Goal: Task Accomplishment & Management: Manage account settings

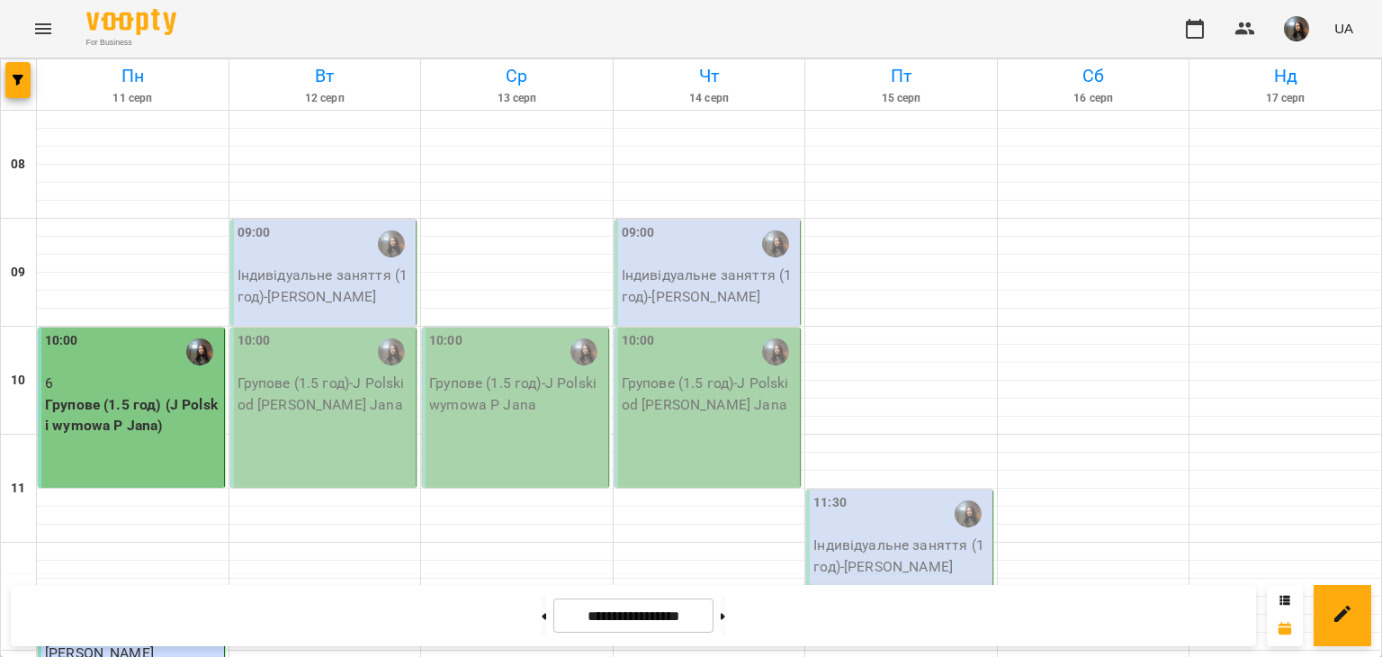
click at [370, 287] on p "Індивідуальне заняття (1 год) - [PERSON_NAME]" at bounding box center [324, 285] width 175 height 42
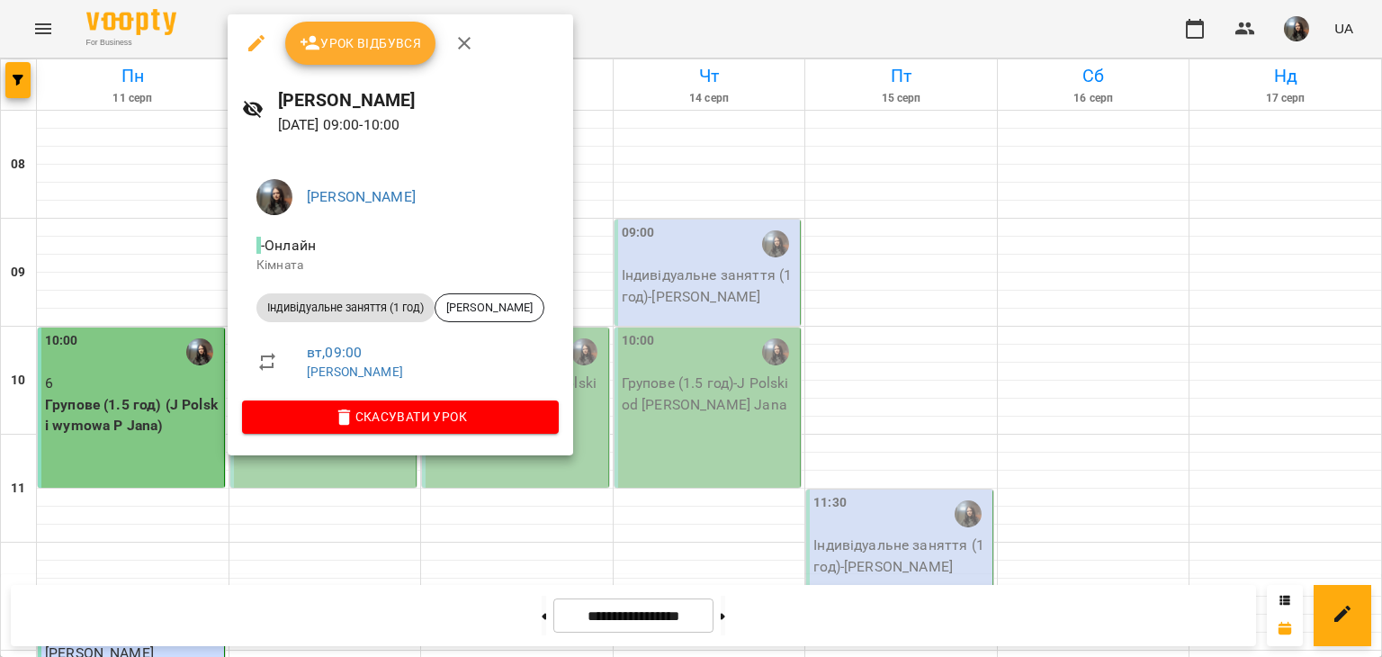
click at [379, 52] on span "Урок відбувся" at bounding box center [361, 43] width 122 height 22
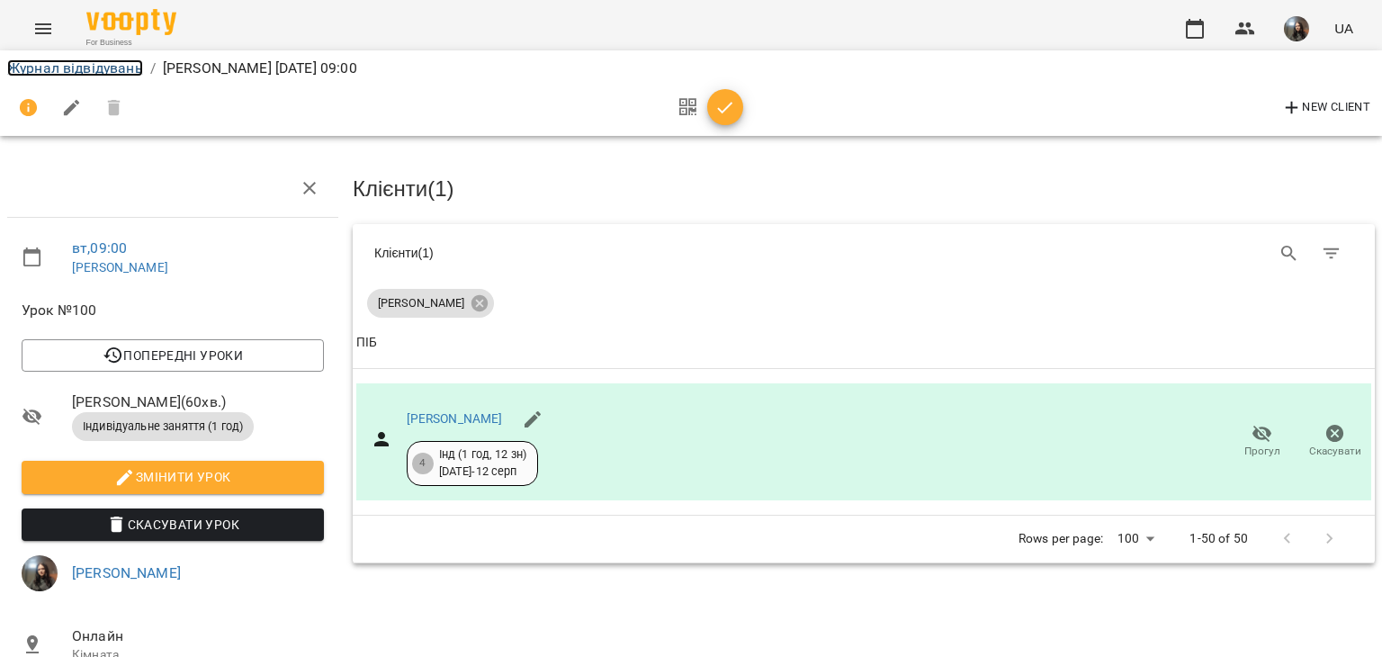
click at [55, 71] on link "Журнал відвідувань" at bounding box center [75, 67] width 136 height 17
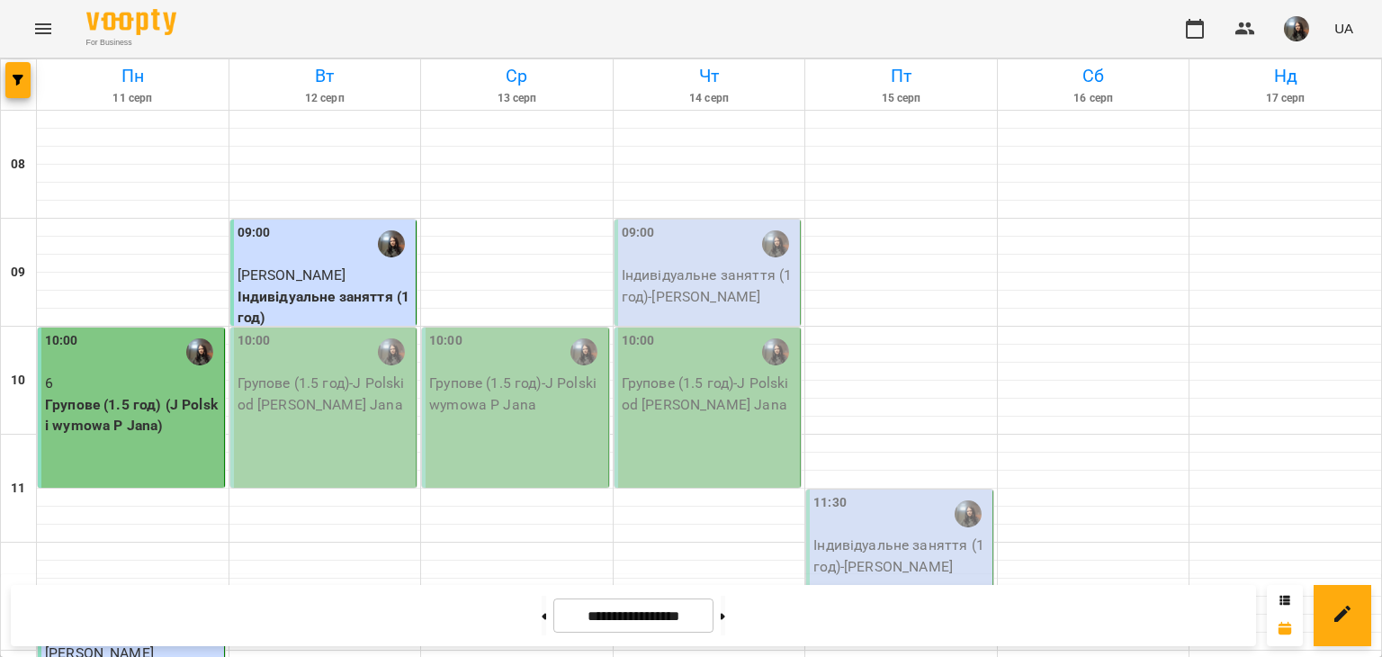
click at [364, 404] on p "Групове (1.5 год) - J Polski od [PERSON_NAME] Jana" at bounding box center [324, 393] width 175 height 42
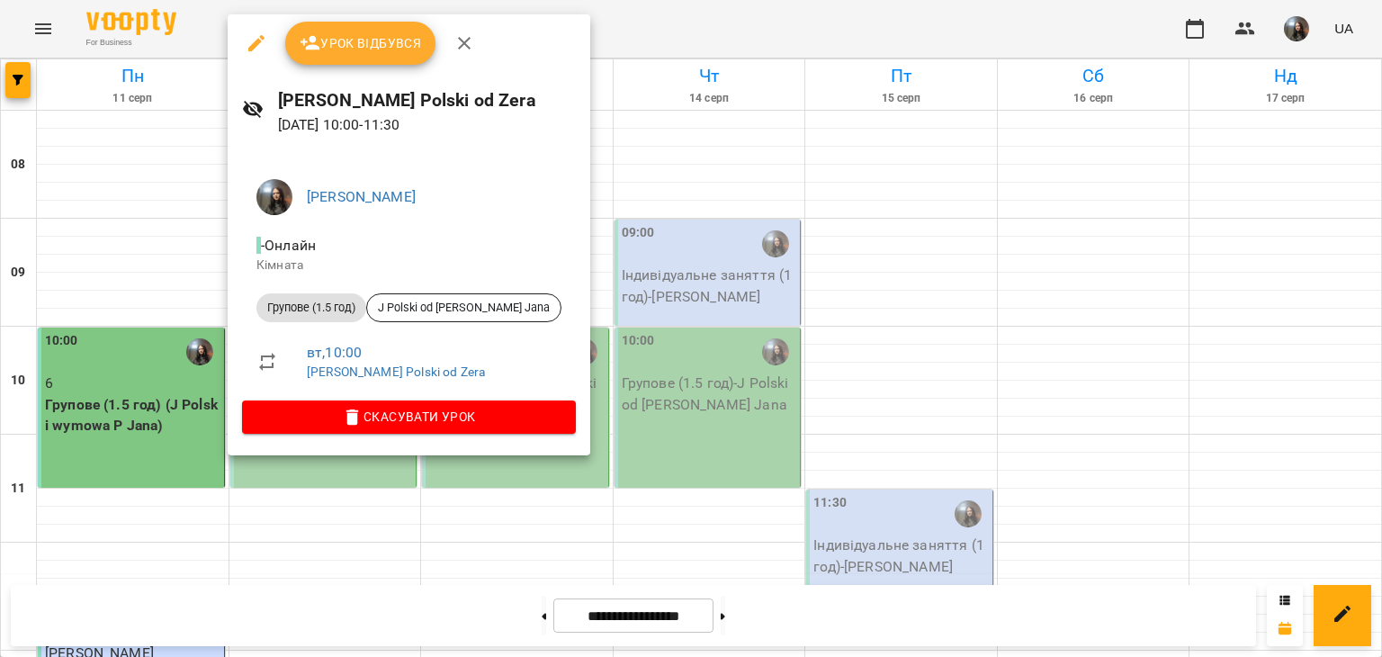
click at [389, 55] on button "Урок відбувся" at bounding box center [360, 43] width 151 height 43
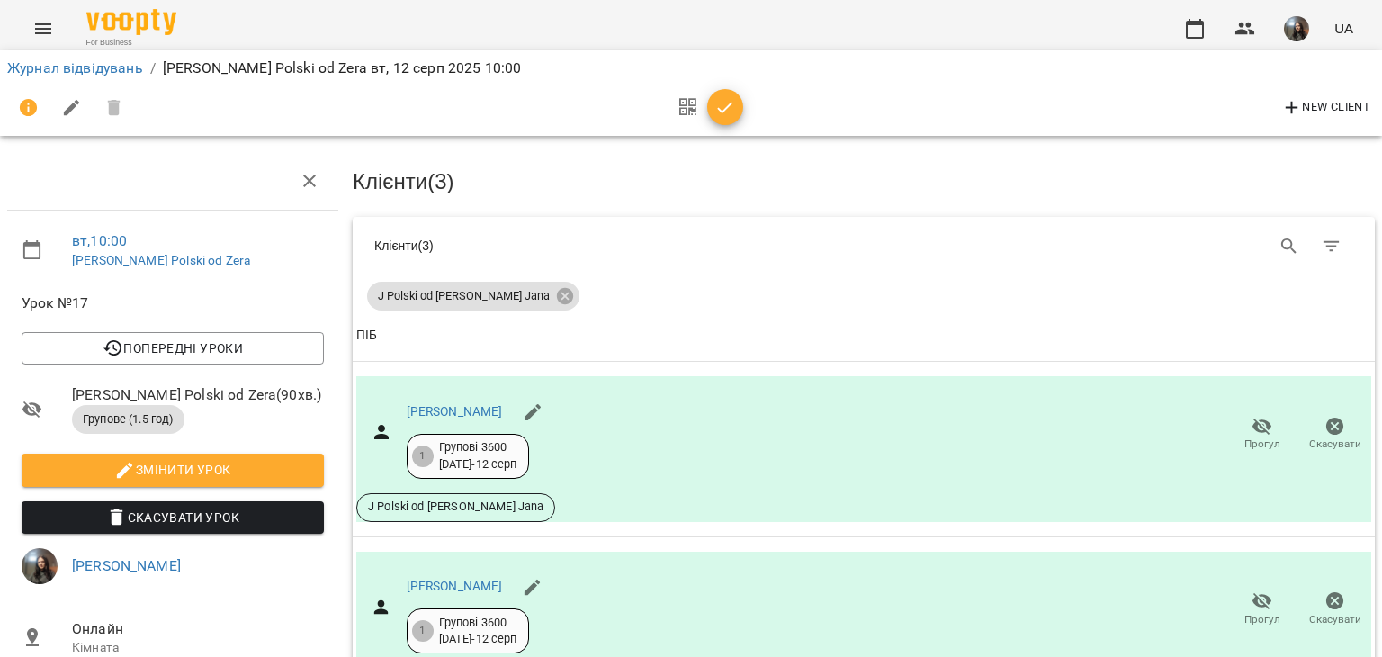
scroll to position [40, 0]
click at [491, 439] on div "Групові 3600 [DATE] - [DATE]" at bounding box center [478, 455] width 78 height 33
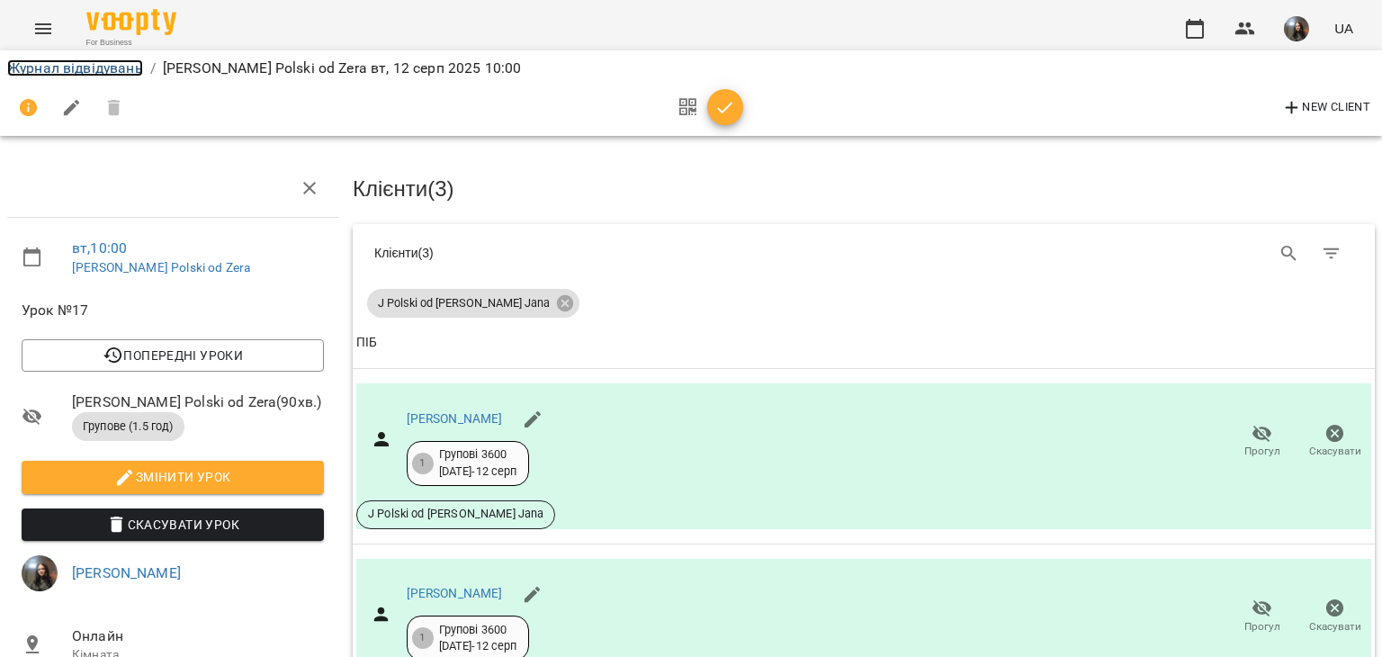
click at [50, 73] on link "Журнал відвідувань" at bounding box center [75, 67] width 136 height 17
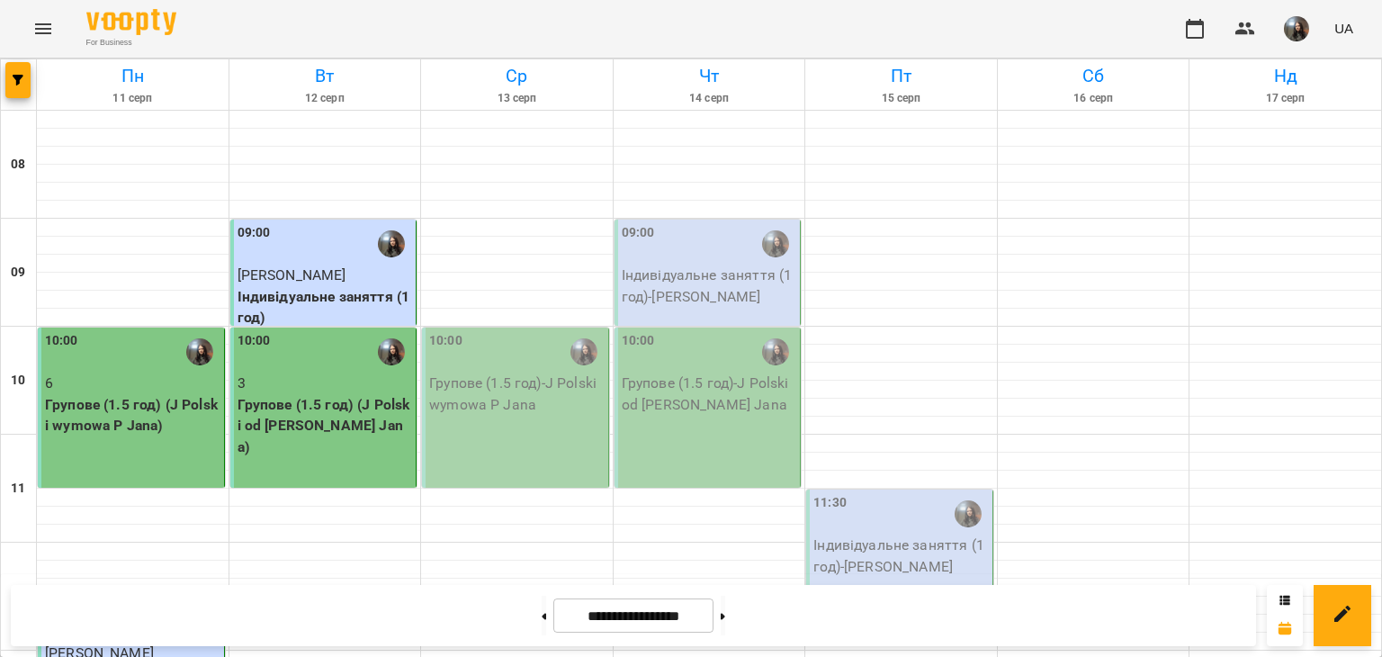
click at [1297, 22] on img "button" at bounding box center [1296, 28] width 25 height 25
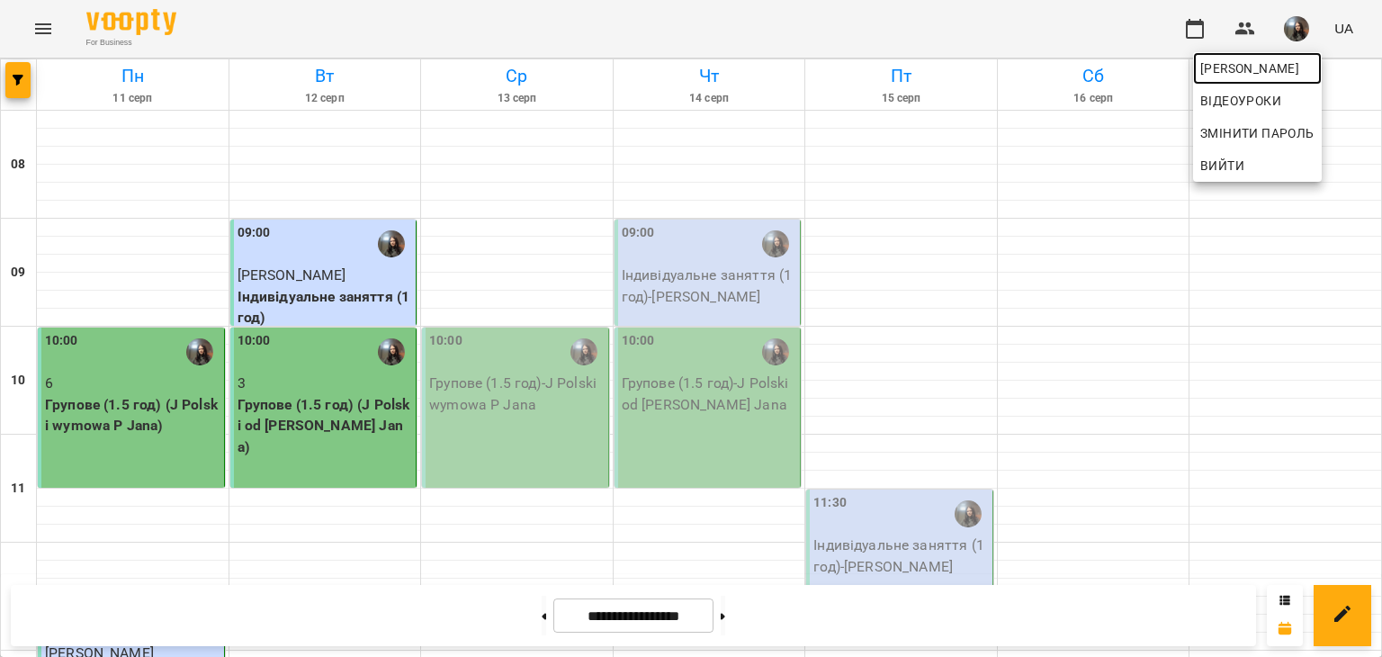
click at [1301, 59] on span "[PERSON_NAME]" at bounding box center [1257, 69] width 114 height 22
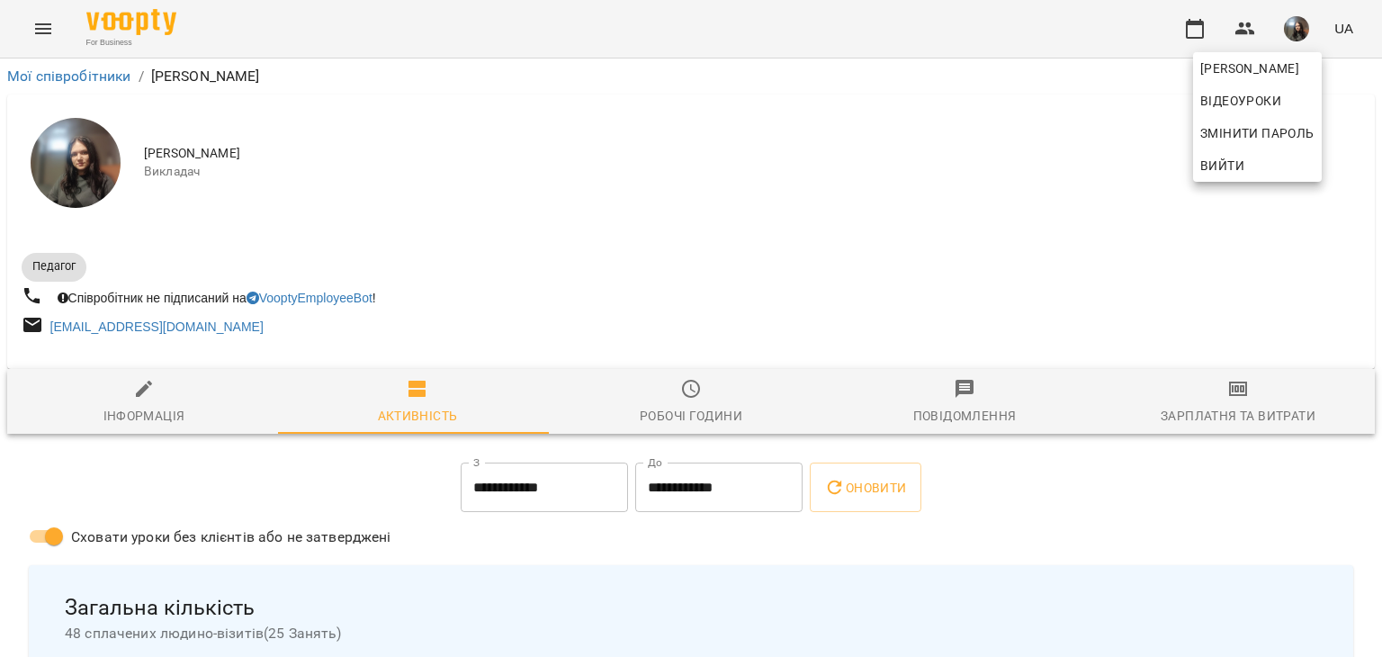
click at [1227, 397] on div at bounding box center [691, 328] width 1382 height 657
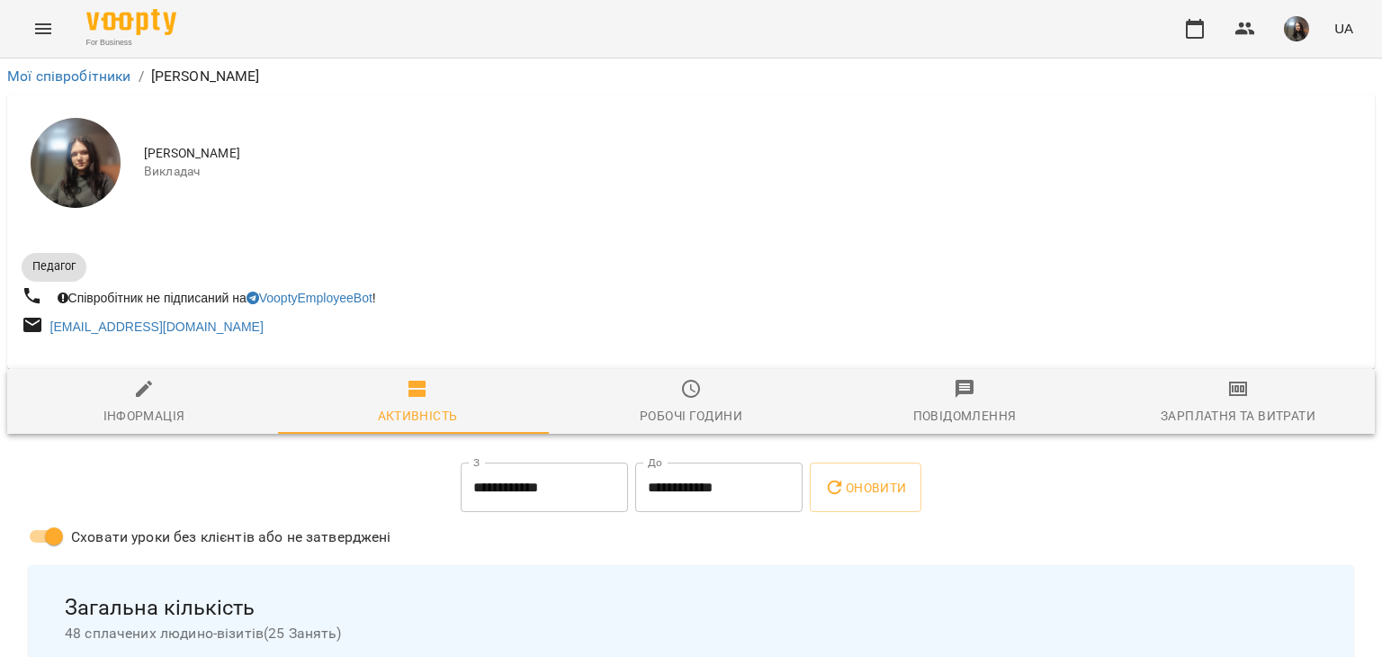
click at [1213, 386] on span "Зарплатня та Витрати" at bounding box center [1238, 402] width 252 height 49
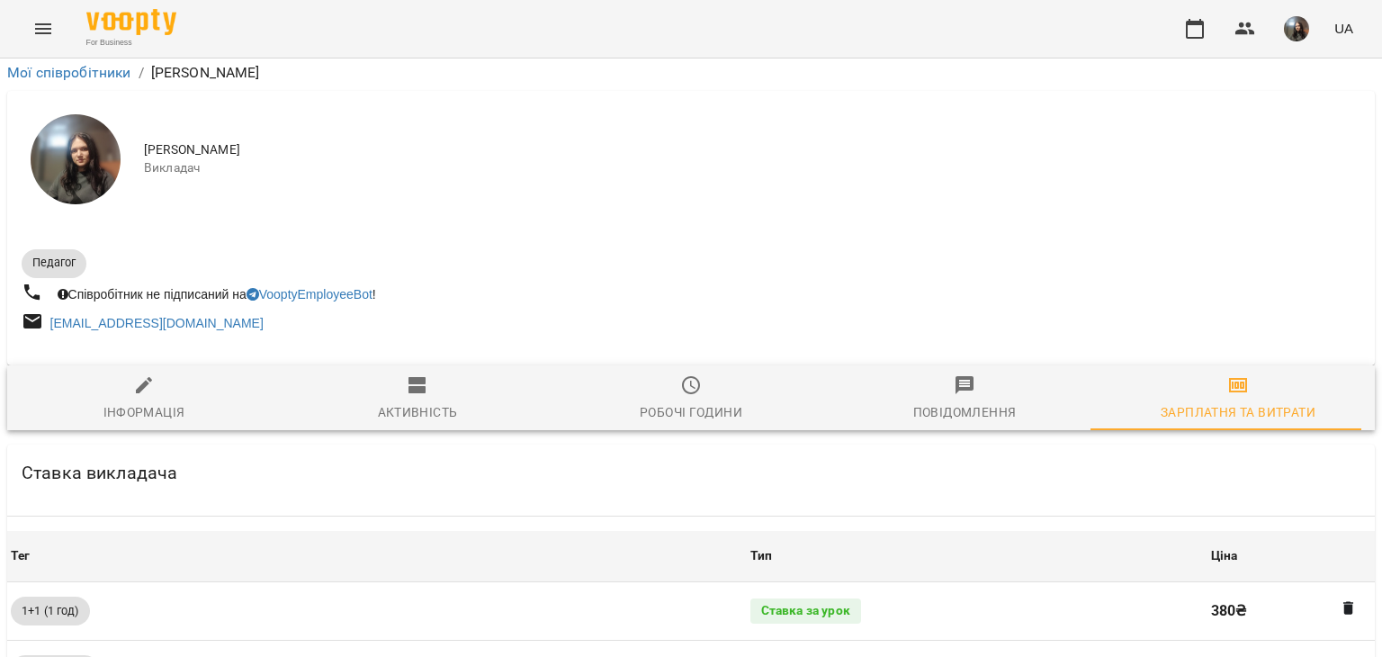
scroll to position [636, 0]
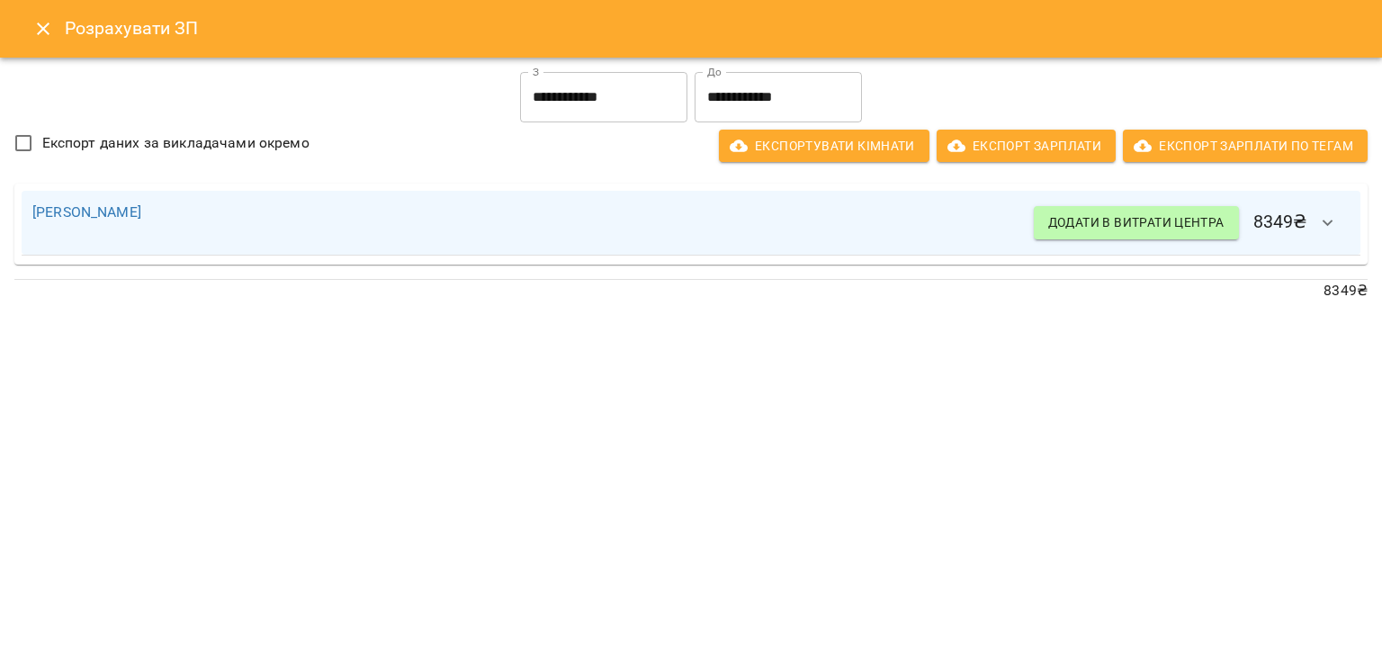
click at [43, 29] on icon "Close" at bounding box center [43, 28] width 13 height 13
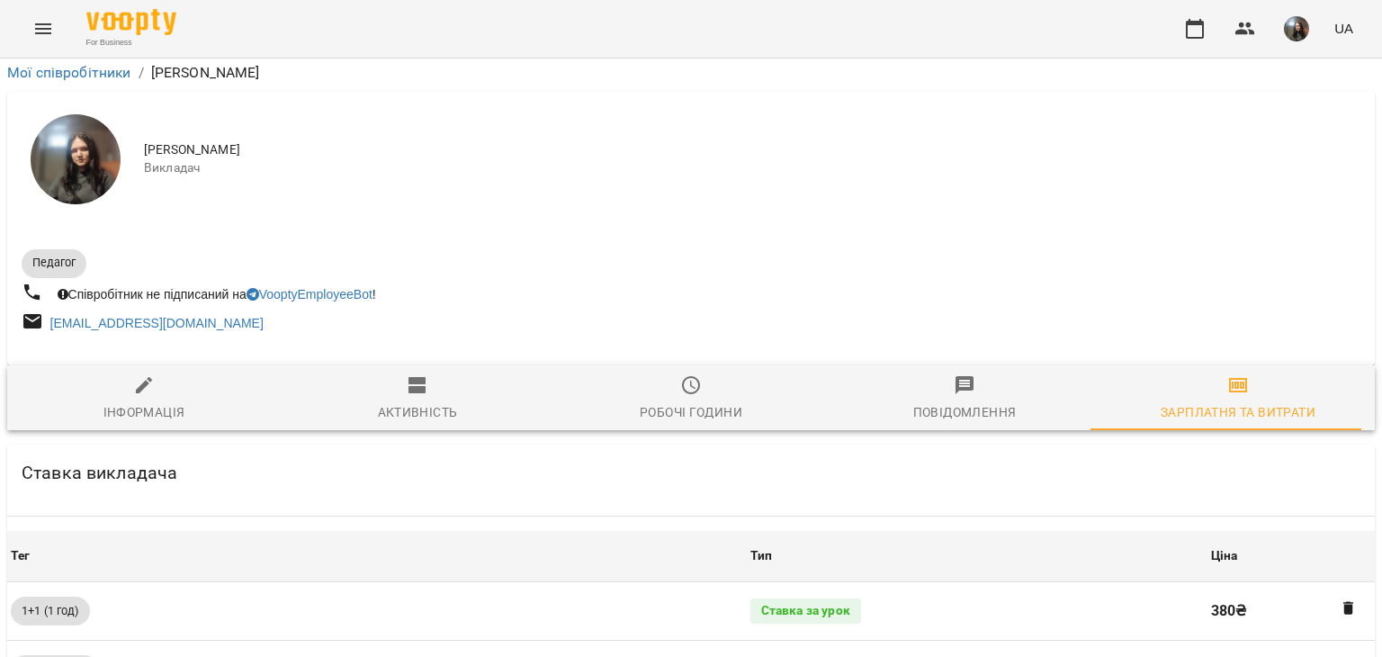
click at [36, 26] on icon "Menu" at bounding box center [43, 29] width 22 height 22
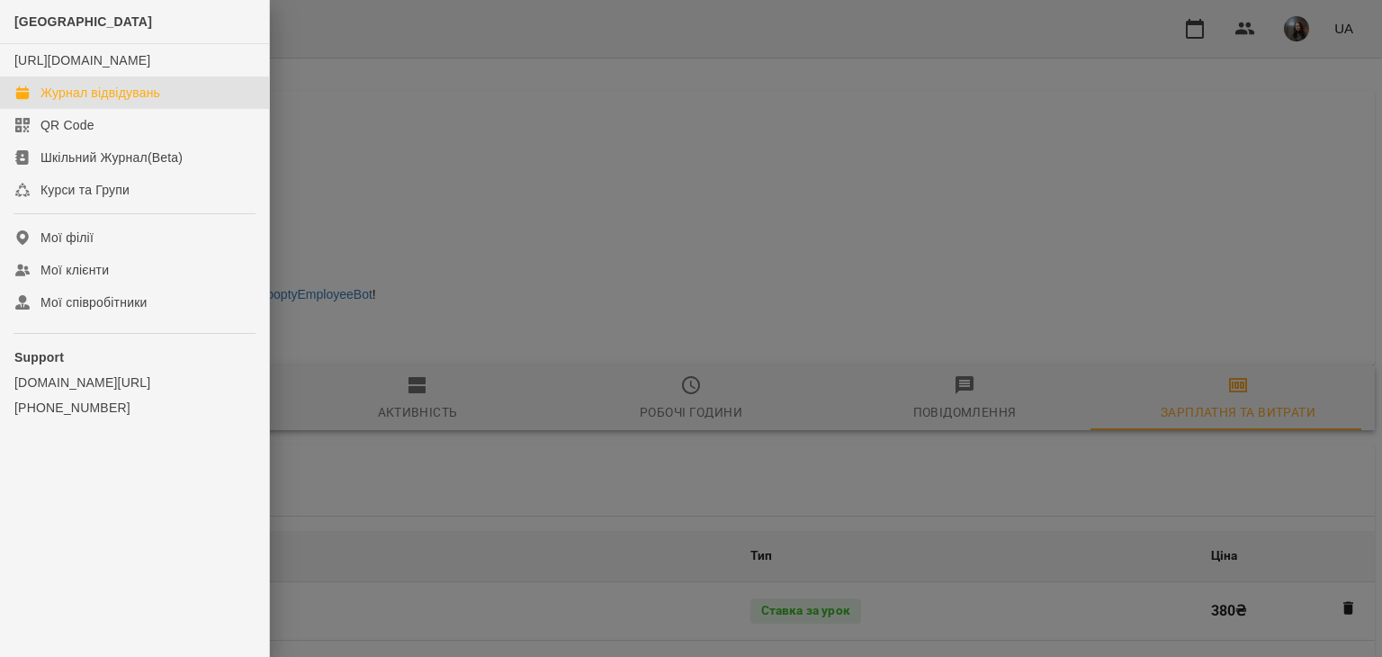
click at [86, 102] on div "Журнал відвідувань" at bounding box center [100, 93] width 120 height 18
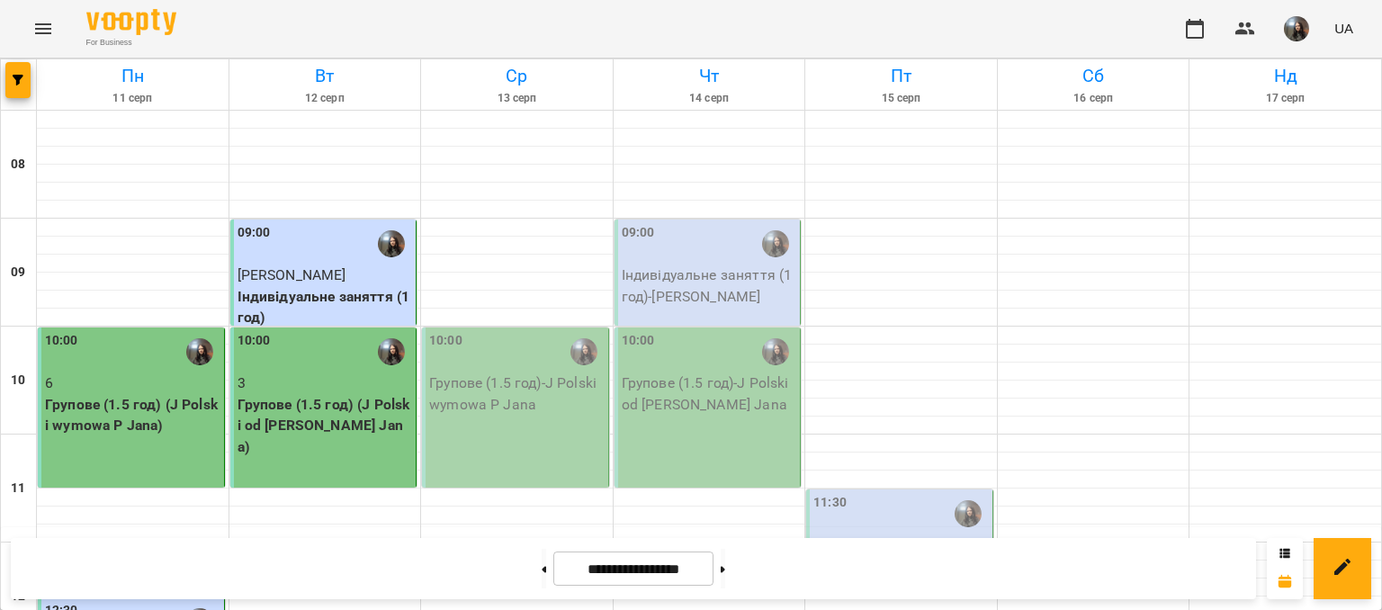
scroll to position [1079, 0]
